Goal: Information Seeking & Learning: Learn about a topic

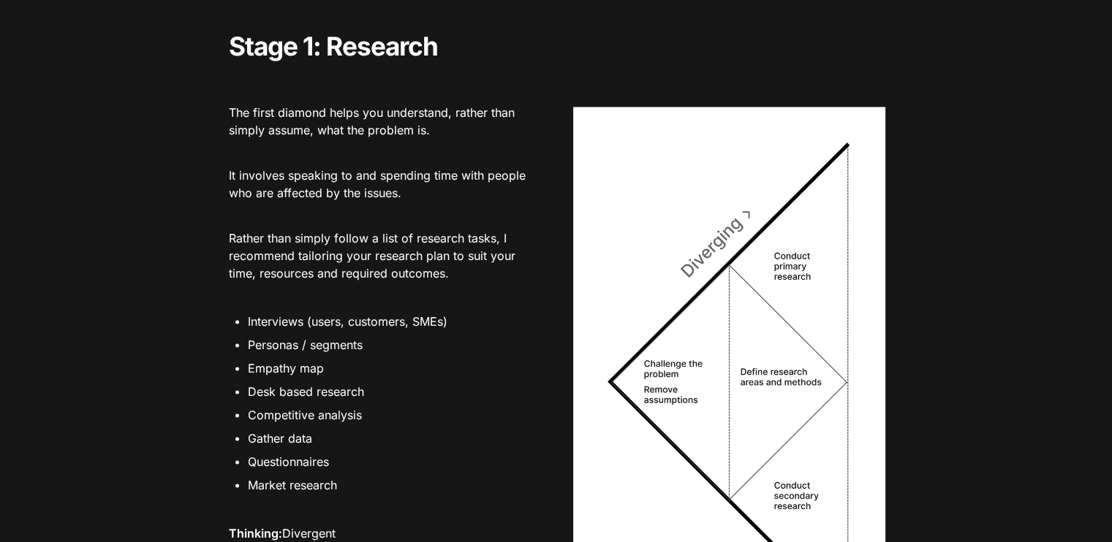
scroll to position [2680, 0]
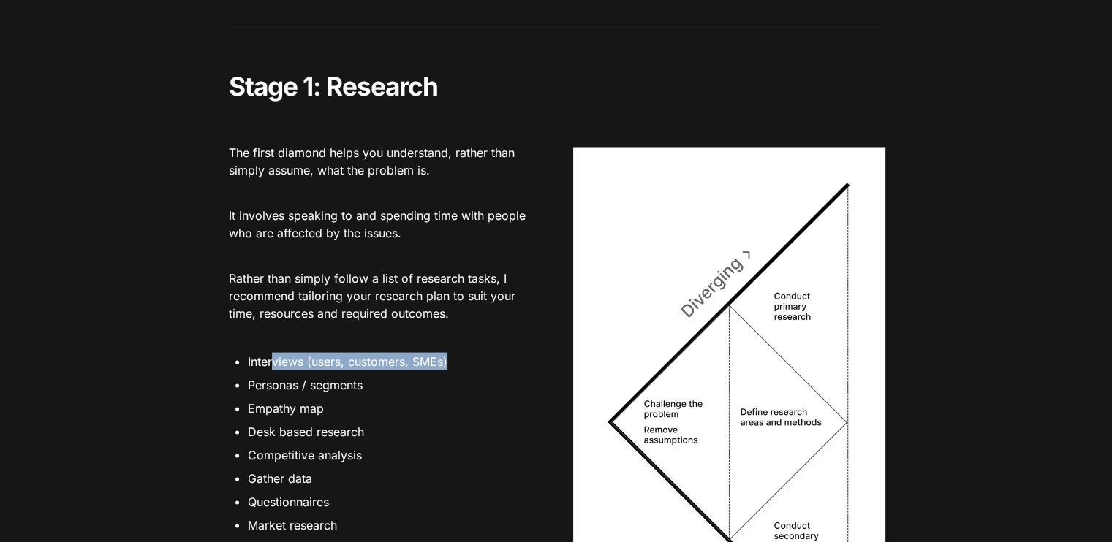
drag, startPoint x: 271, startPoint y: 373, endPoint x: 471, endPoint y: 371, distance: 200.3
click at [467, 370] on li "Interviews (users, customers, SMEs)" at bounding box center [394, 361] width 292 height 22
click at [490, 372] on li "Interviews (users, customers, SMEs)" at bounding box center [394, 361] width 292 height 22
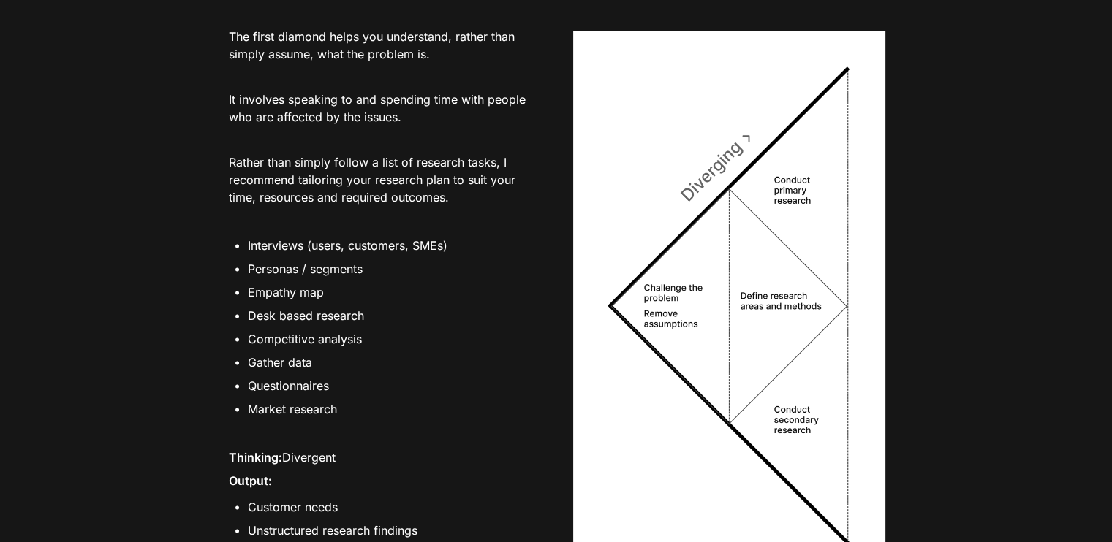
scroll to position [2802, 0]
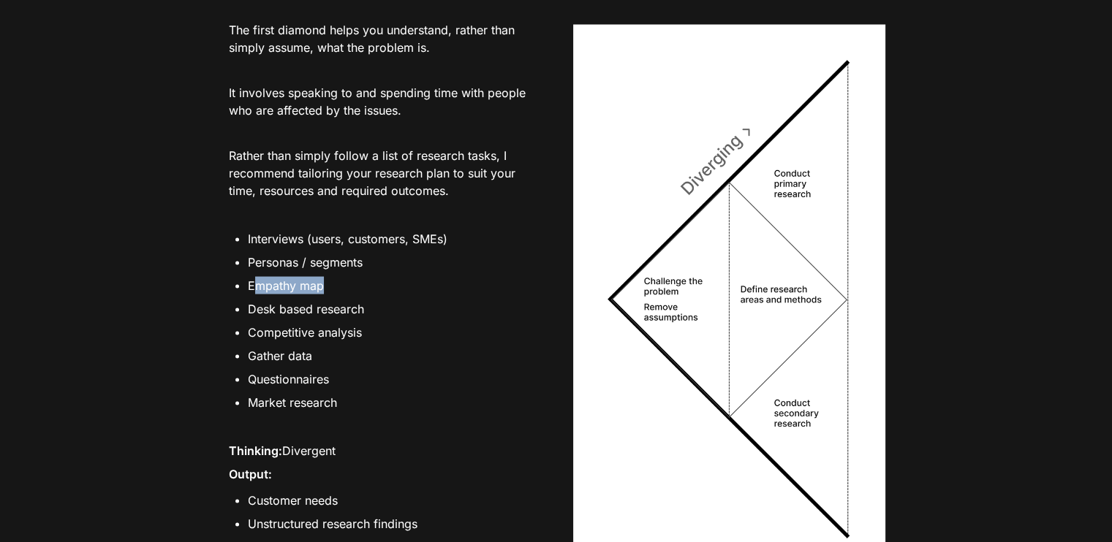
drag, startPoint x: 254, startPoint y: 302, endPoint x: 343, endPoint y: 297, distance: 88.6
click at [343, 297] on li "Empathy map" at bounding box center [394, 286] width 292 height 22
click at [351, 297] on li "Empathy map" at bounding box center [394, 286] width 292 height 22
drag, startPoint x: 244, startPoint y: 327, endPoint x: 393, endPoint y: 325, distance: 149.2
click at [393, 325] on ul "Interviews (users, customers, SMEs) Personas / segments Empathy map Desk based …" at bounding box center [383, 321] width 312 height 189
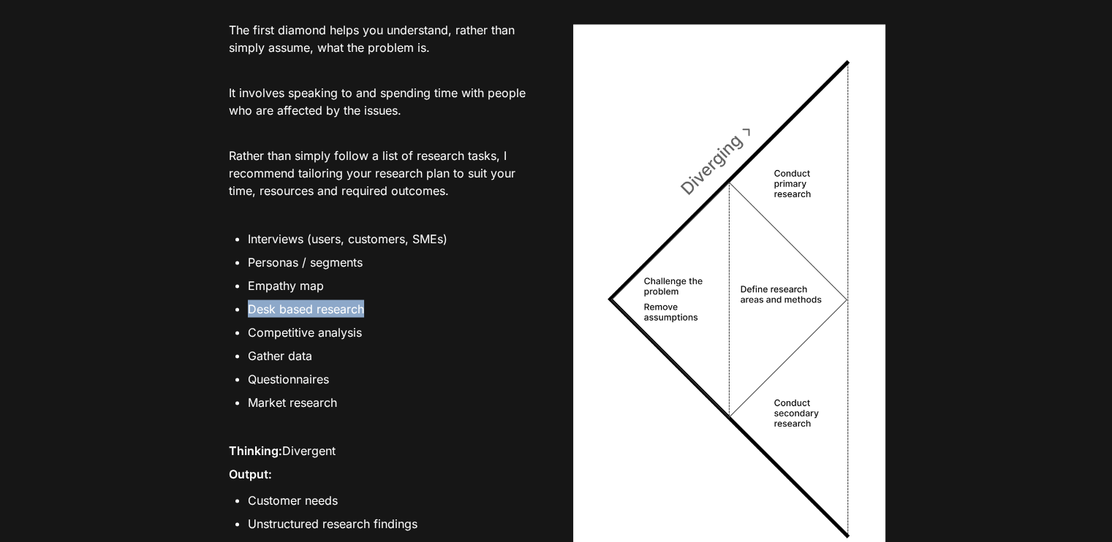
click at [420, 320] on li "Desk based research" at bounding box center [394, 309] width 292 height 22
drag, startPoint x: 254, startPoint y: 345, endPoint x: 396, endPoint y: 344, distance: 141.1
click at [396, 344] on li "Competitive analysis" at bounding box center [394, 333] width 292 height 22
click at [415, 344] on li "Competitive analysis" at bounding box center [394, 333] width 292 height 22
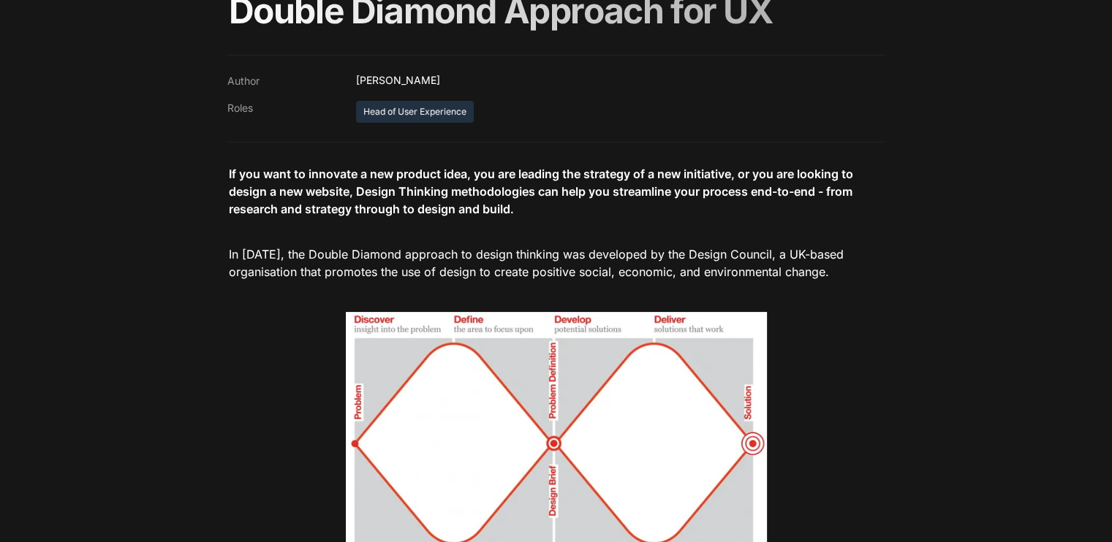
scroll to position [0, 0]
